Goal: Navigation & Orientation: Understand site structure

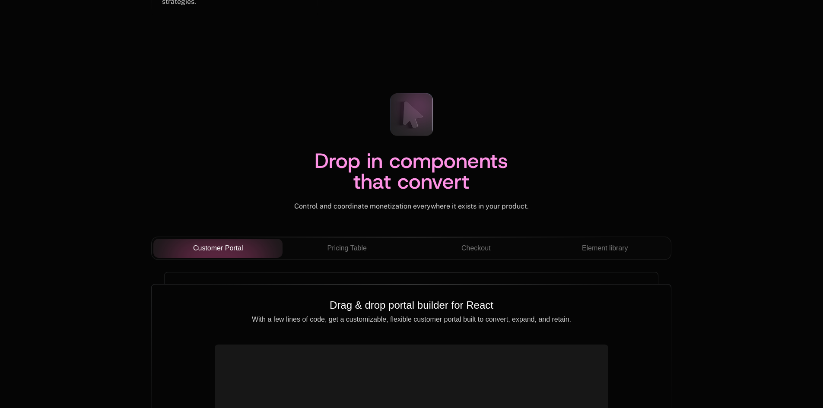
scroll to position [2894, 0]
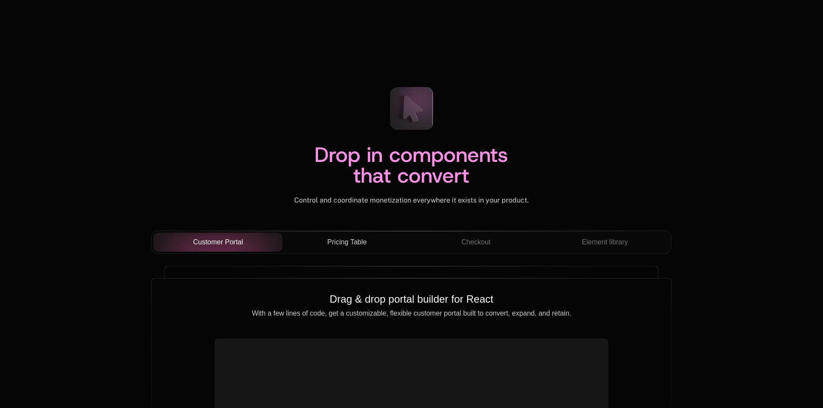
click at [354, 238] on span "Pricing Table" at bounding box center [346, 242] width 39 height 10
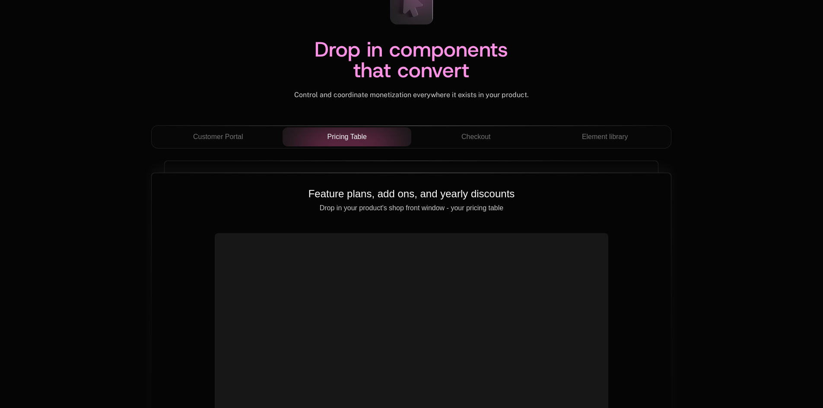
scroll to position [3024, 0]
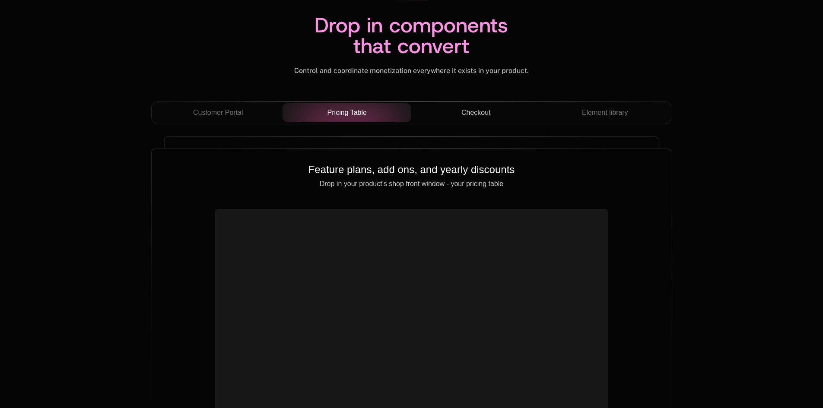
click at [490, 112] on span "Checkout" at bounding box center [475, 113] width 29 height 10
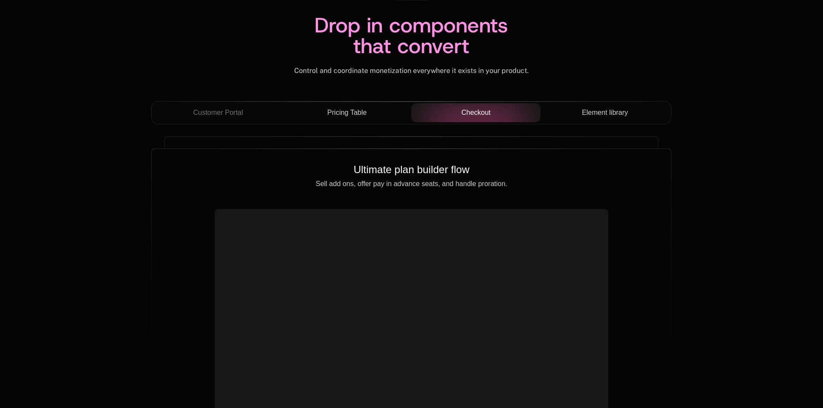
click at [610, 109] on span "Element library" at bounding box center [605, 113] width 46 height 10
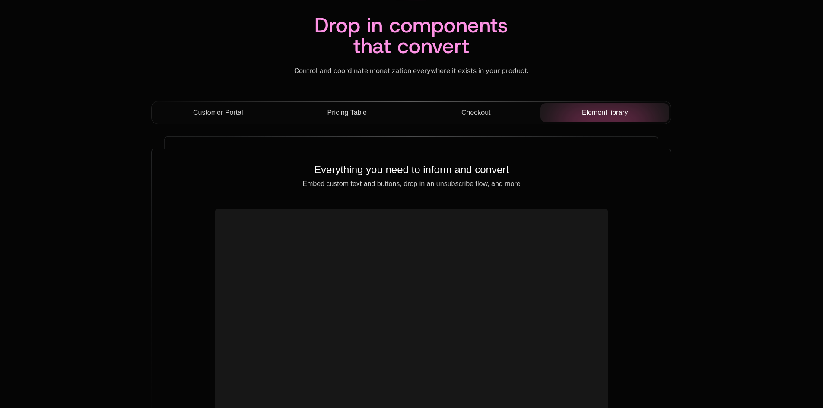
click at [211, 118] on span "Customer Portal" at bounding box center [218, 113] width 50 height 10
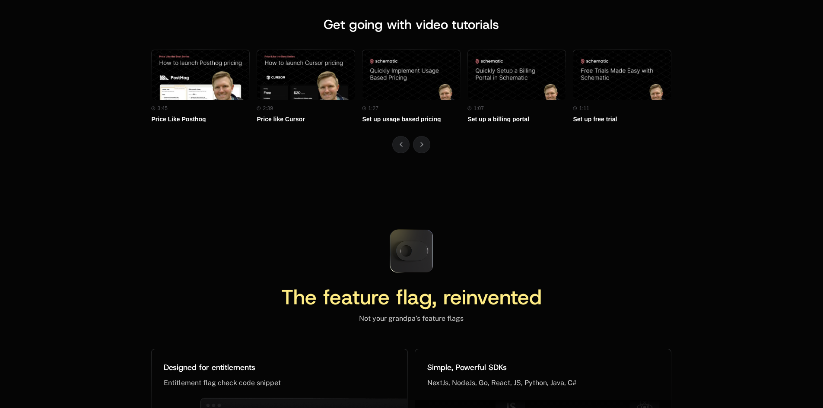
scroll to position [3844, 0]
click at [425, 136] on button "Next" at bounding box center [421, 144] width 17 height 17
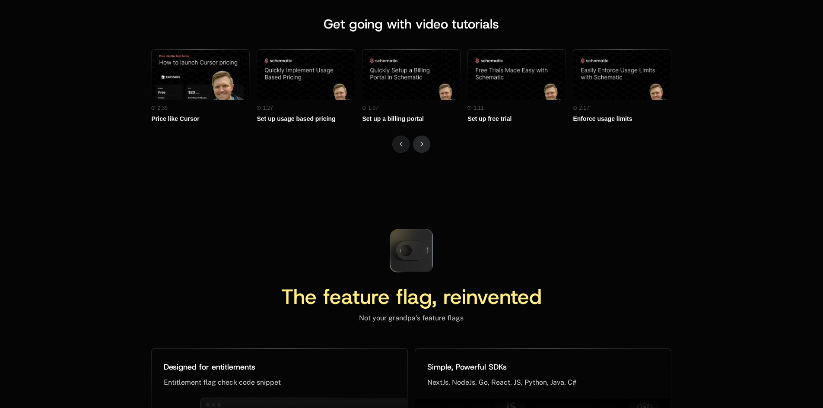
click at [425, 136] on button "Next" at bounding box center [421, 144] width 17 height 17
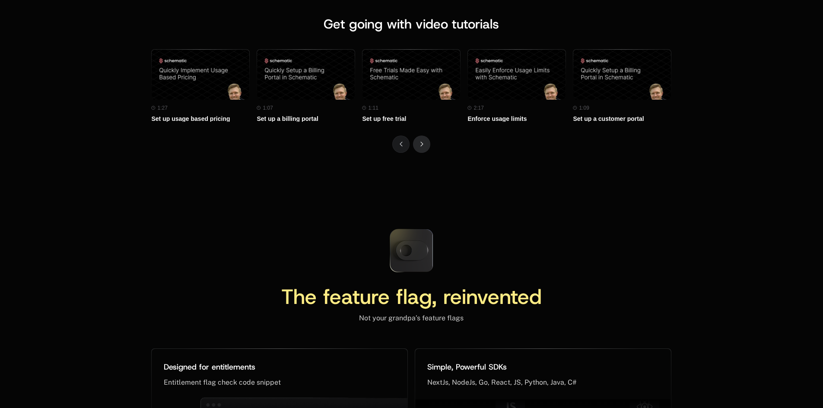
click at [425, 136] on button "Next" at bounding box center [421, 144] width 17 height 17
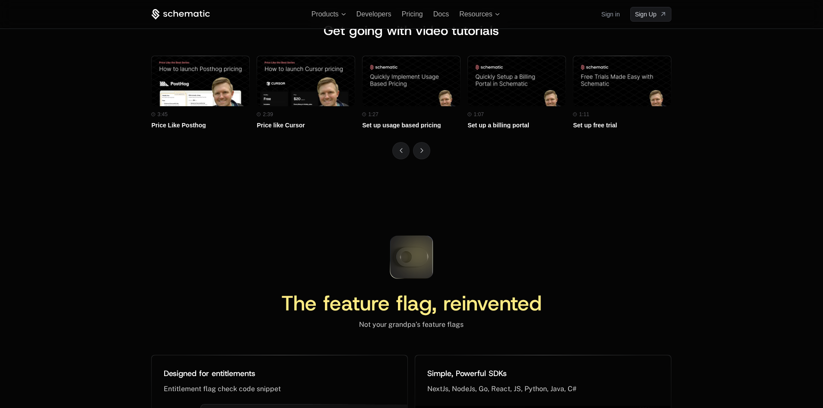
scroll to position [3720, 0]
